Goal: Transaction & Acquisition: Download file/media

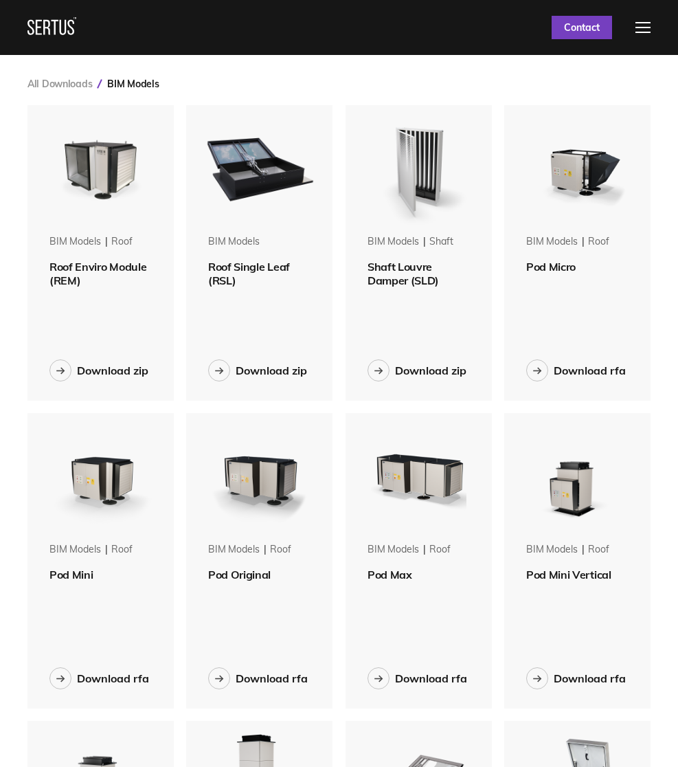
scroll to position [69, 0]
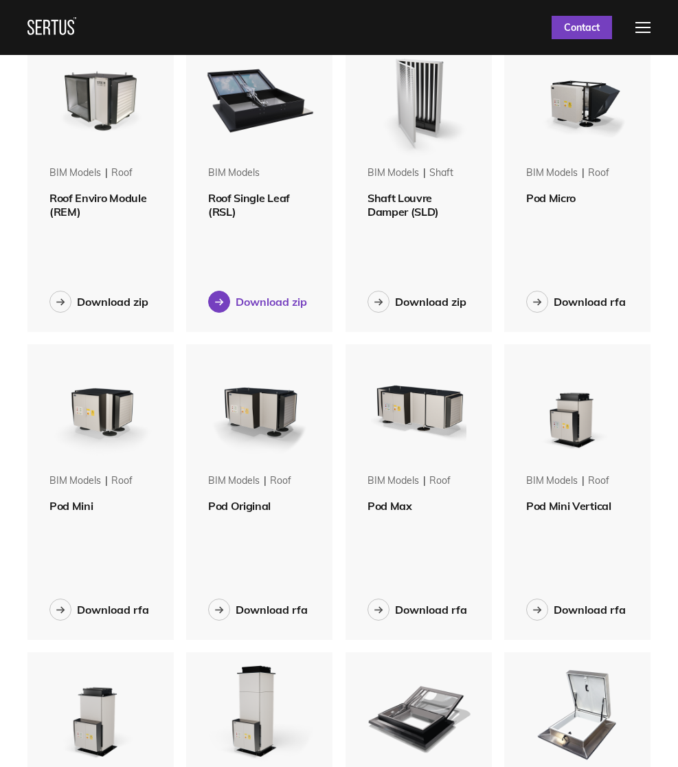
click at [263, 309] on div "Download zip" at bounding box center [271, 302] width 71 height 14
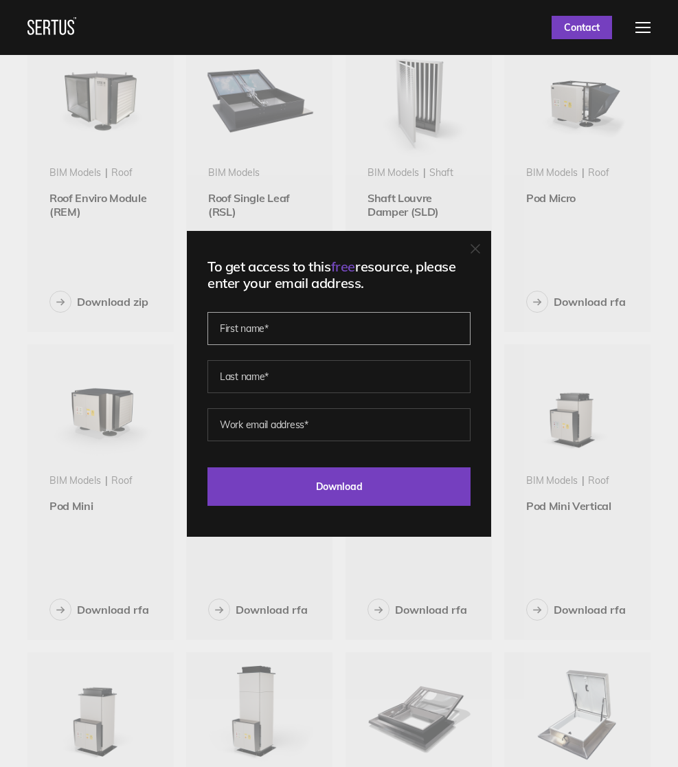
click at [310, 339] on input "text" at bounding box center [339, 328] width 263 height 33
type input "T"
type input "[PERSON_NAME]"
type input "[EMAIL_ADDRESS][DOMAIN_NAME]"
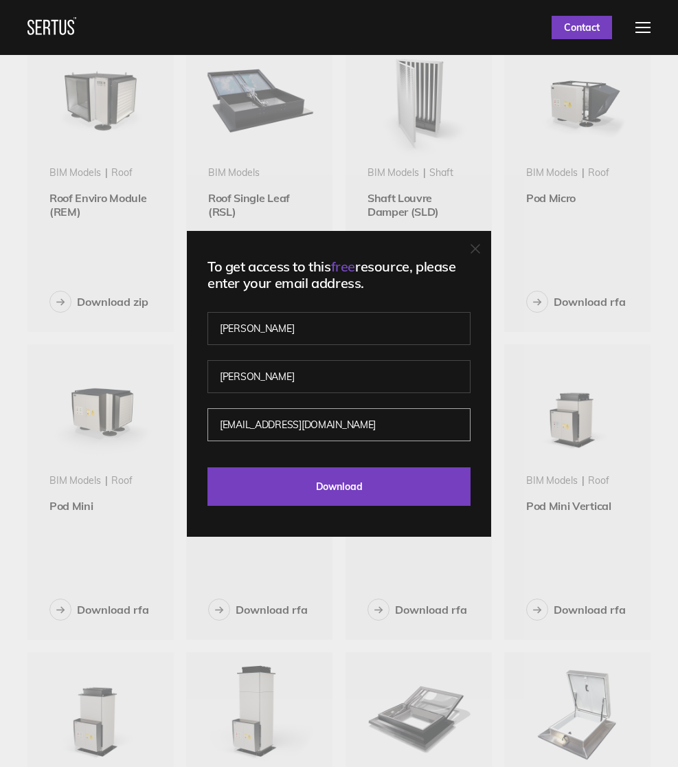
click at [208, 467] on input "Download" at bounding box center [339, 486] width 263 height 38
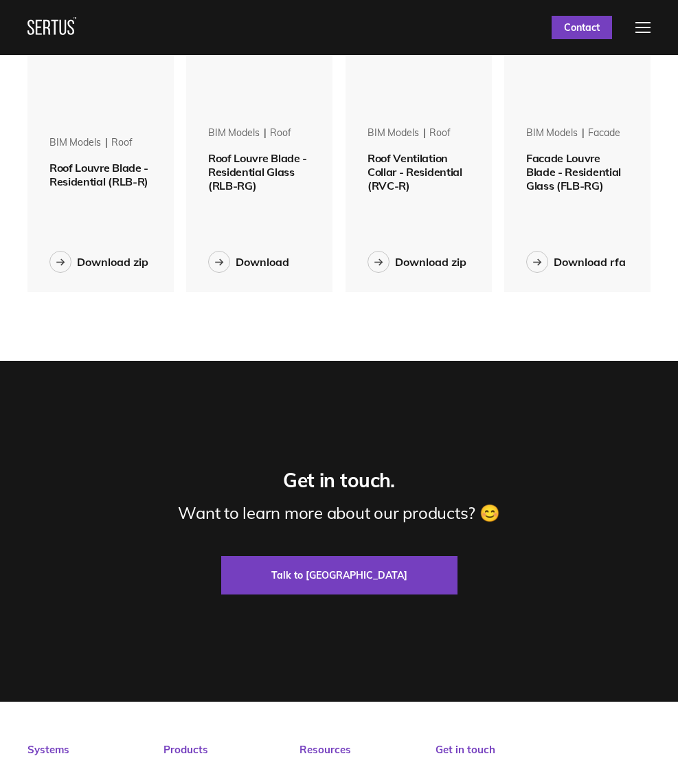
scroll to position [893, 0]
